Goal: Transaction & Acquisition: Subscribe to service/newsletter

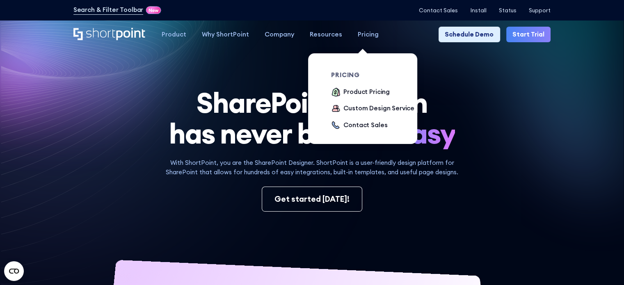
click at [362, 34] on div "Pricing" at bounding box center [368, 34] width 21 height 9
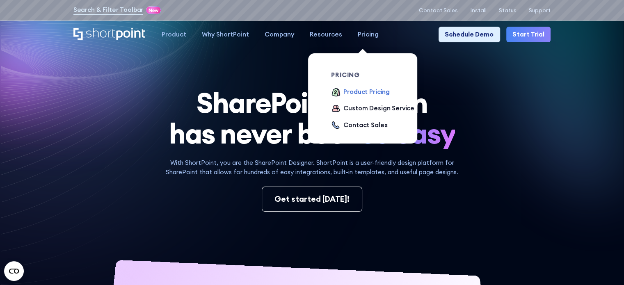
click at [364, 93] on div "Product Pricing" at bounding box center [366, 91] width 46 height 9
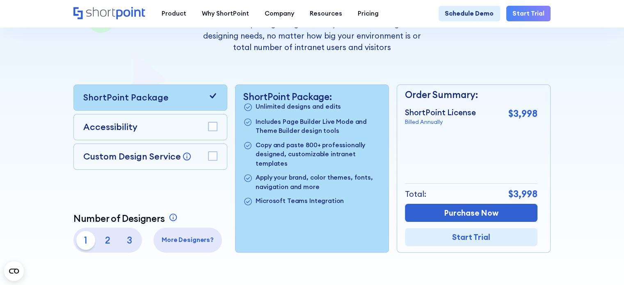
scroll to position [167, 0]
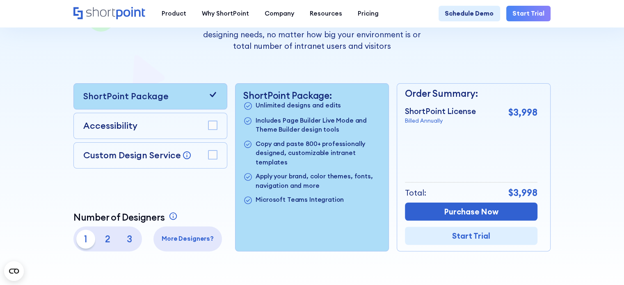
click at [213, 158] on rect at bounding box center [212, 155] width 9 height 9
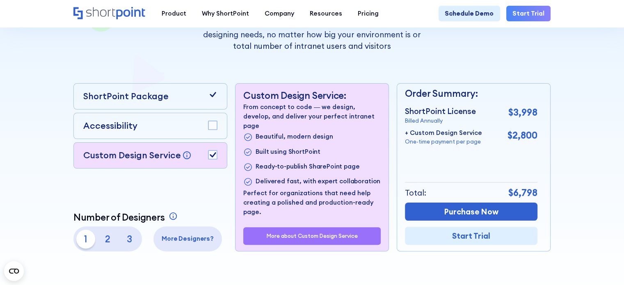
click at [213, 155] on rect at bounding box center [212, 155] width 9 height 9
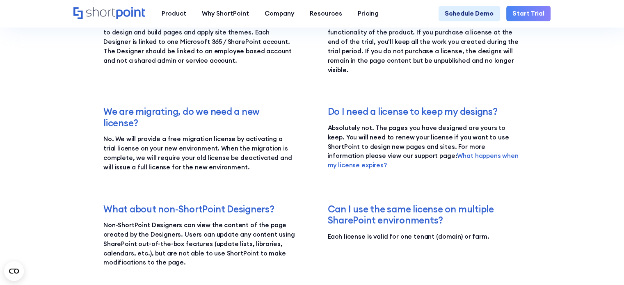
scroll to position [1303, 0]
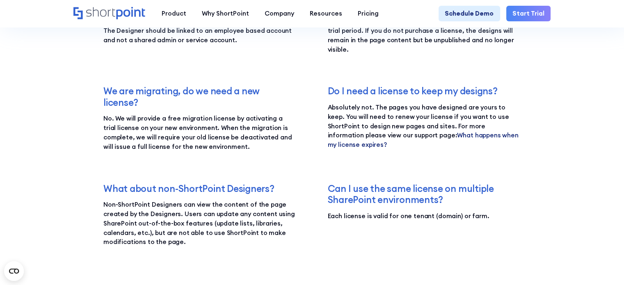
click at [405, 142] on link "What happens when my license expires?" at bounding box center [423, 139] width 191 height 17
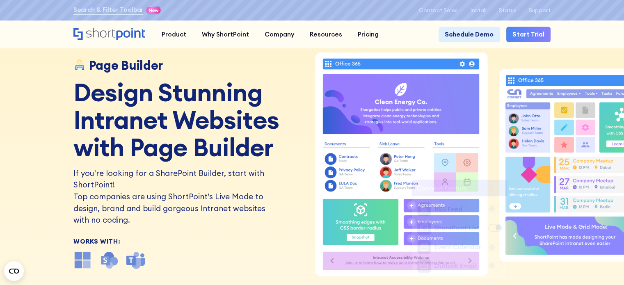
click at [521, 36] on link "Start Trial" at bounding box center [528, 35] width 44 height 16
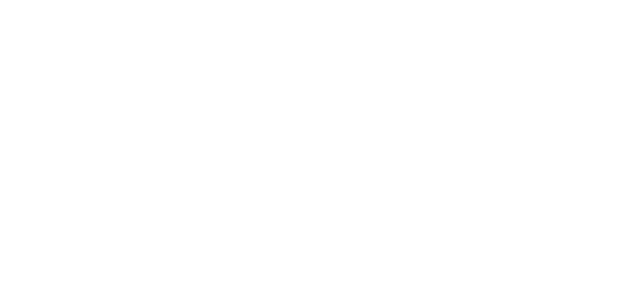
select select "+61"
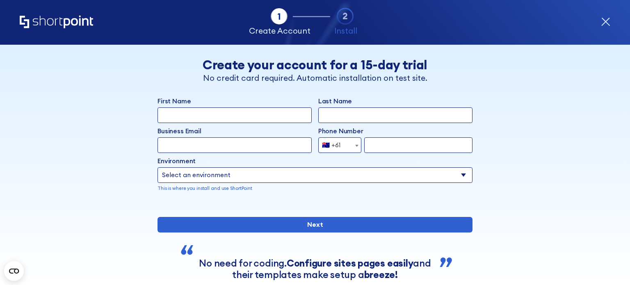
click at [463, 175] on select "Select an environment Microsoft 365 SharePoint Online SharePoint 2019 (On-Premi…" at bounding box center [315, 175] width 315 height 16
click at [508, 157] on div "Back Back Create your account for a 15-day trial No credit card required. Autom…" at bounding box center [315, 180] width 482 height 270
